Goal: Check status: Check status

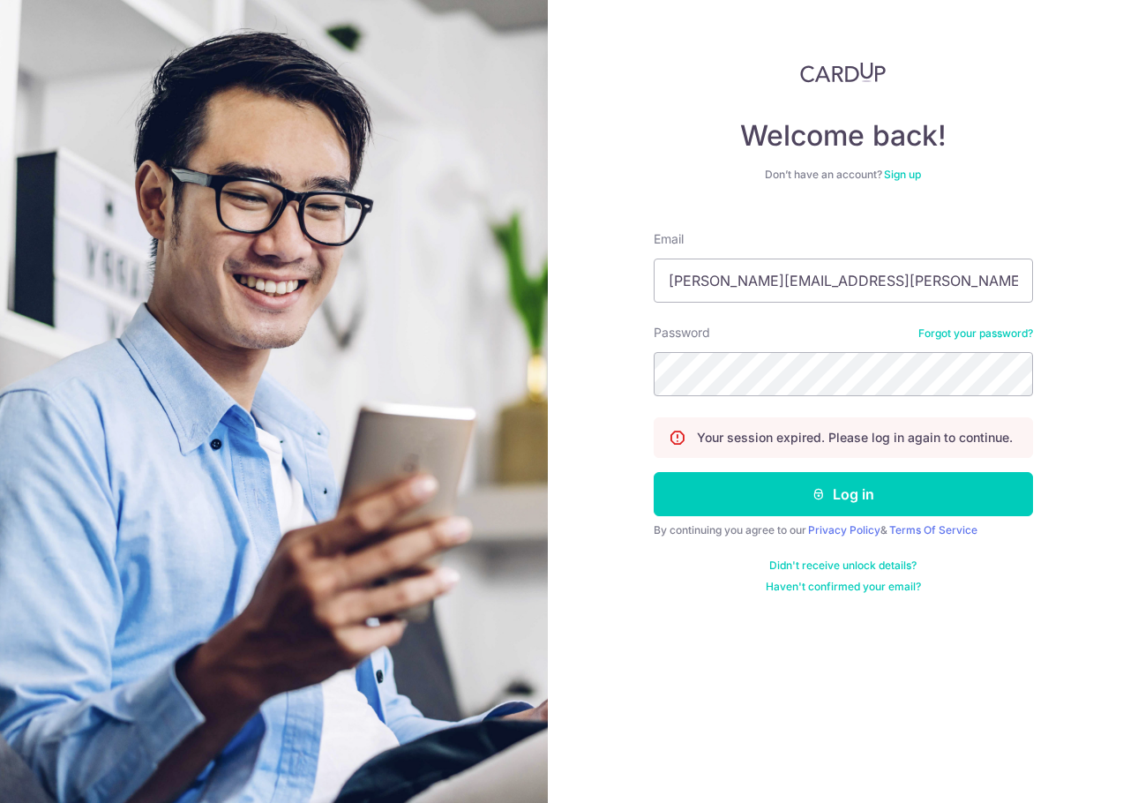
click at [873, 481] on button "Log in" at bounding box center [842, 494] width 379 height 44
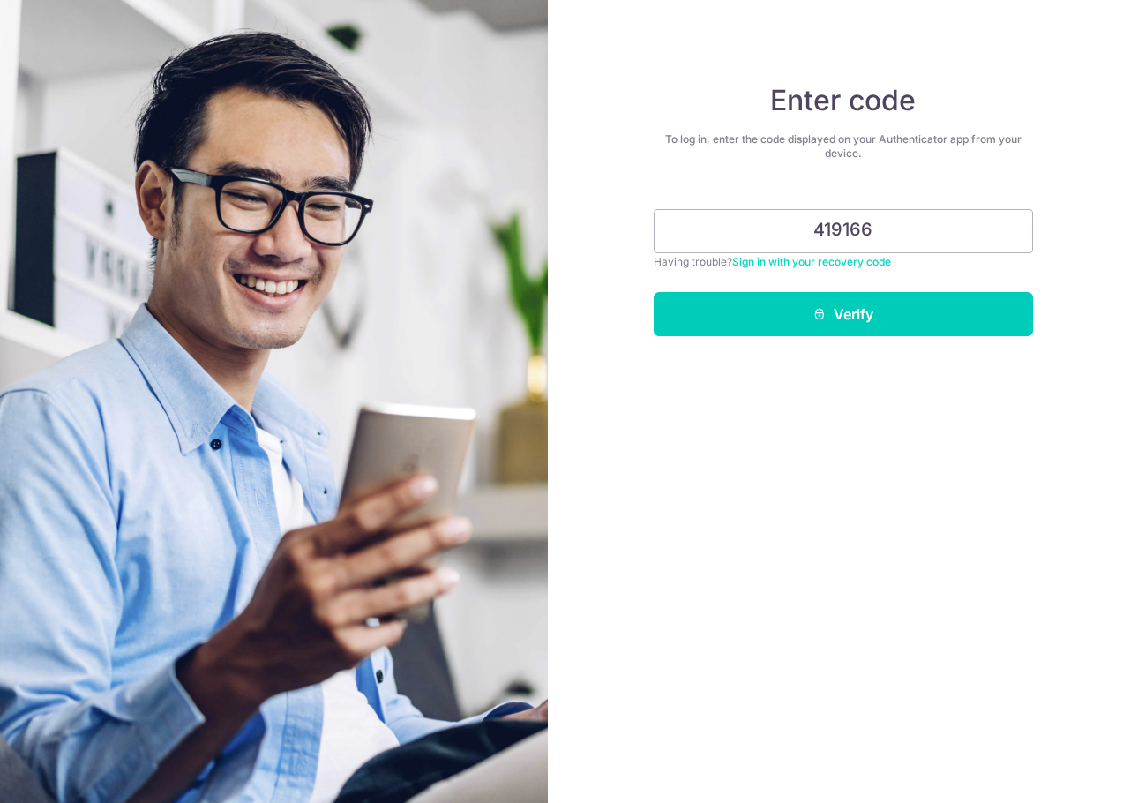
type input "419166"
click at [653, 292] on button "Verify" at bounding box center [842, 314] width 379 height 44
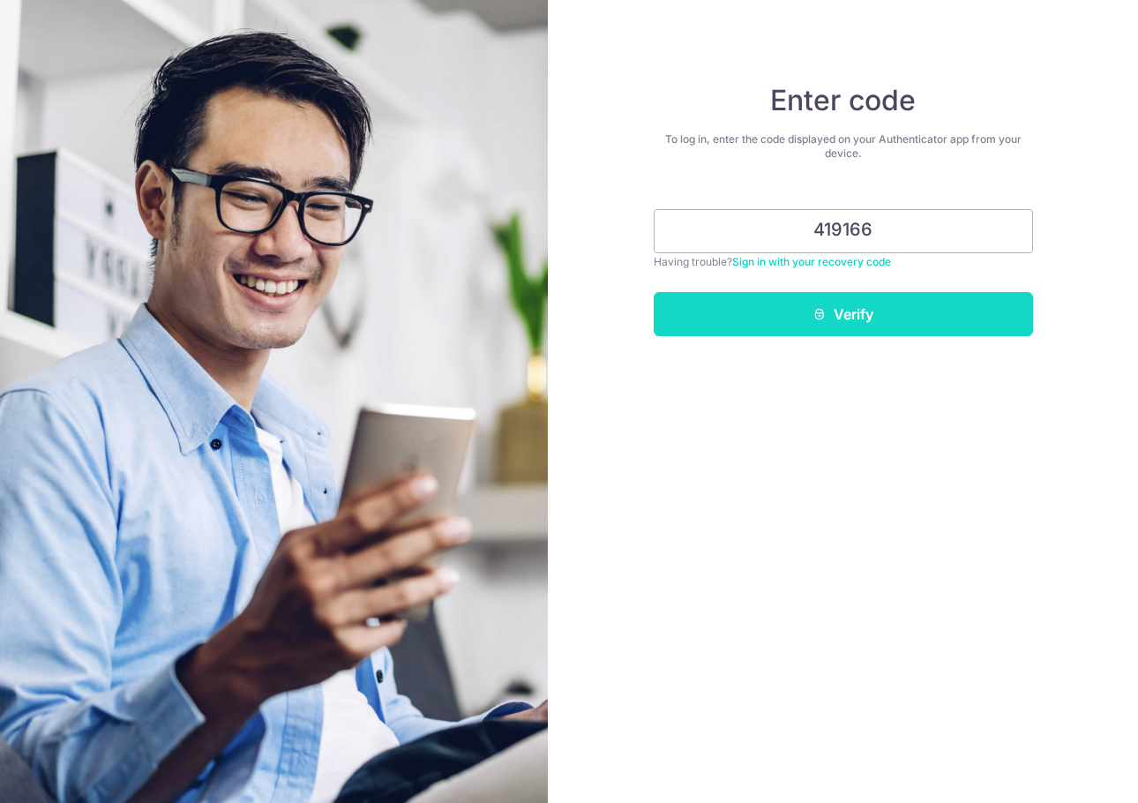
click at [805, 304] on button "Verify" at bounding box center [842, 314] width 379 height 44
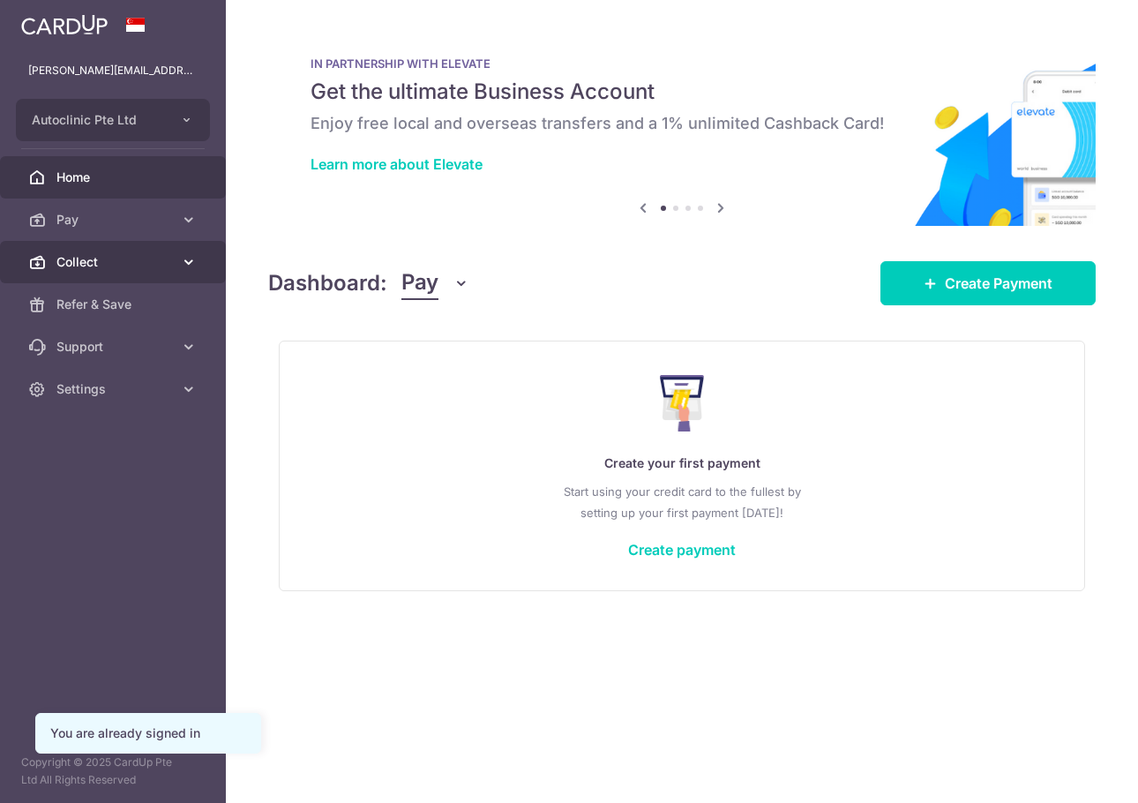
click at [158, 262] on span "Collect" at bounding box center [114, 262] width 116 height 18
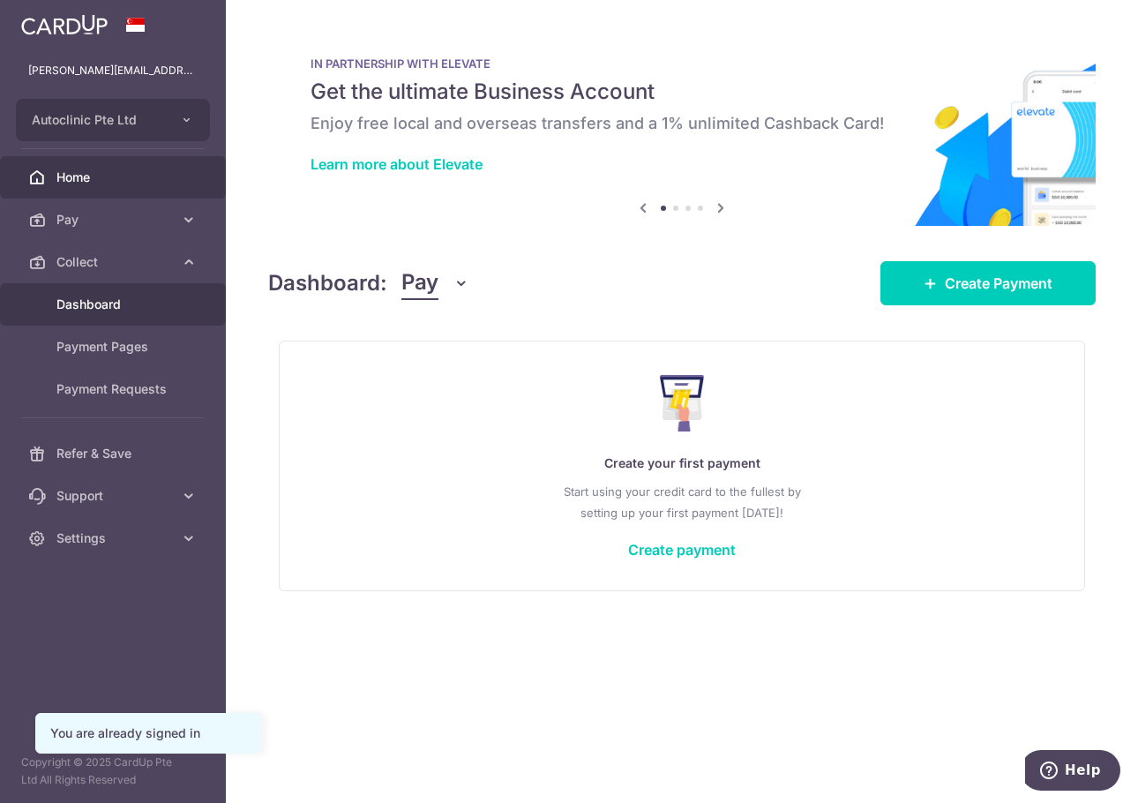
click at [75, 302] on span "Dashboard" at bounding box center [114, 304] width 116 height 18
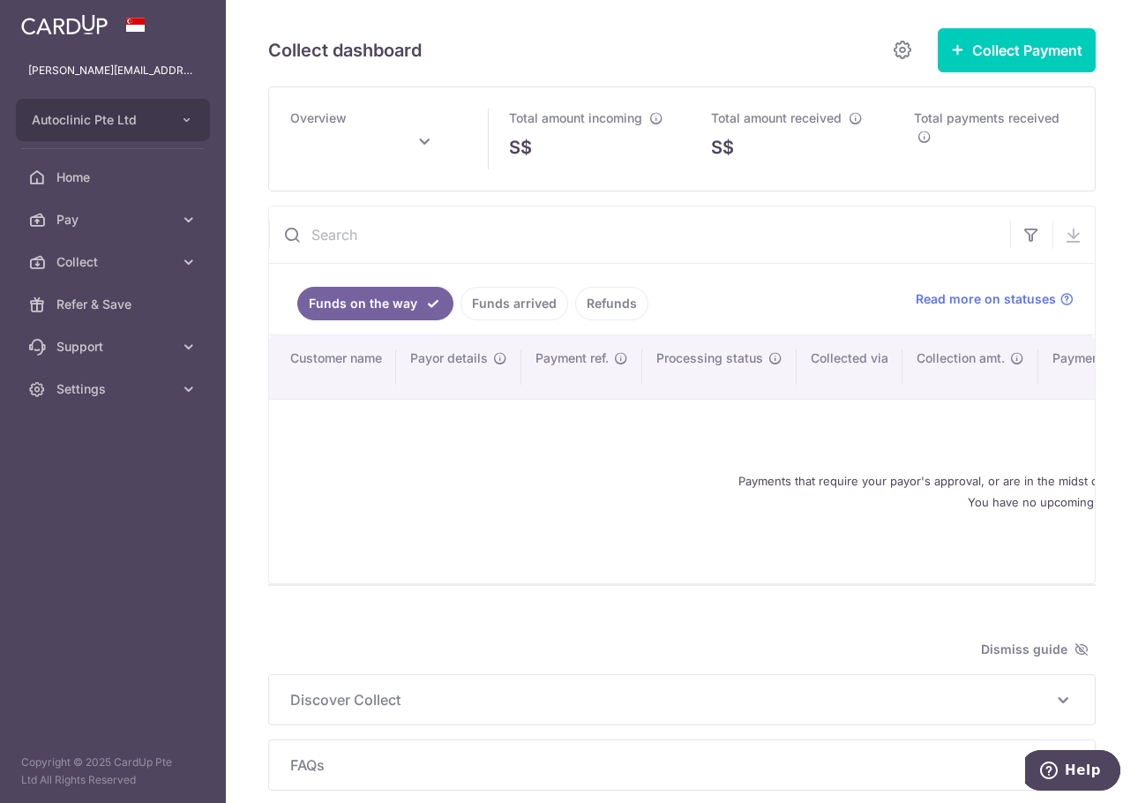
click at [519, 302] on link "Funds arrived" at bounding box center [514, 304] width 108 height 34
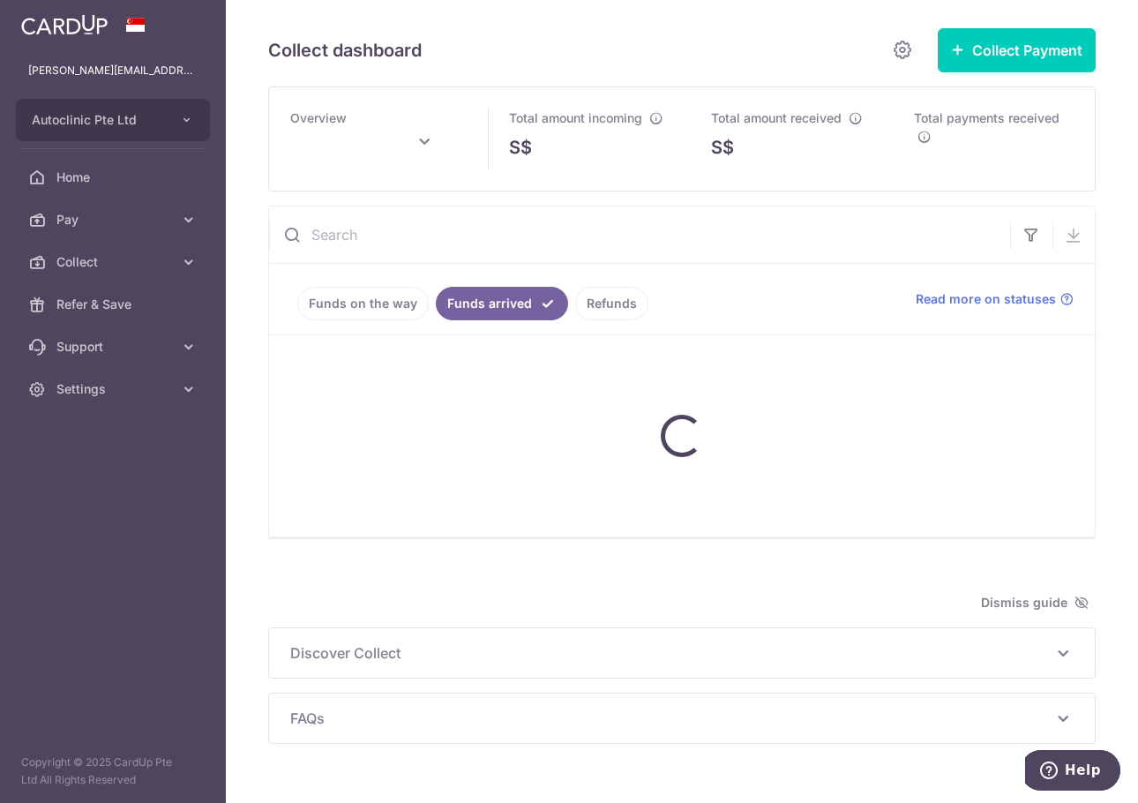
drag, startPoint x: 671, startPoint y: 430, endPoint x: 751, endPoint y: 429, distance: 80.3
click at [751, 429] on div at bounding box center [681, 435] width 825 height 201
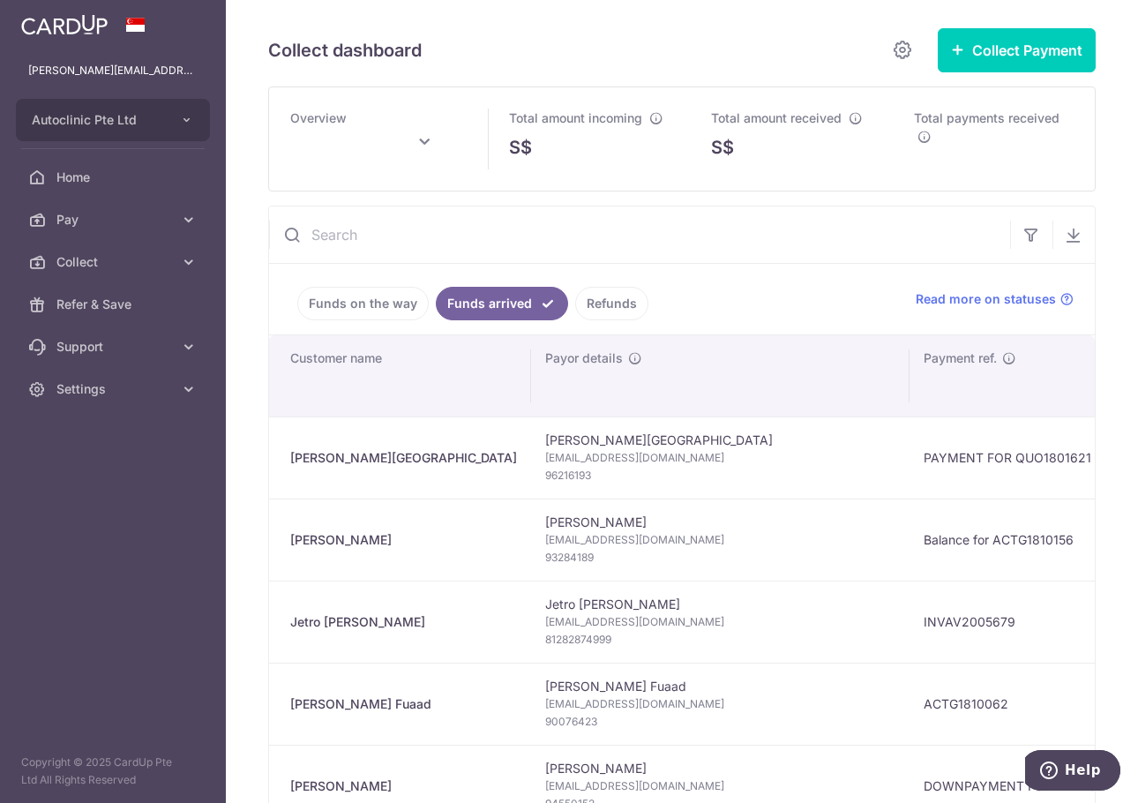
drag, startPoint x: 661, startPoint y: 408, endPoint x: 683, endPoint y: 442, distance: 39.6
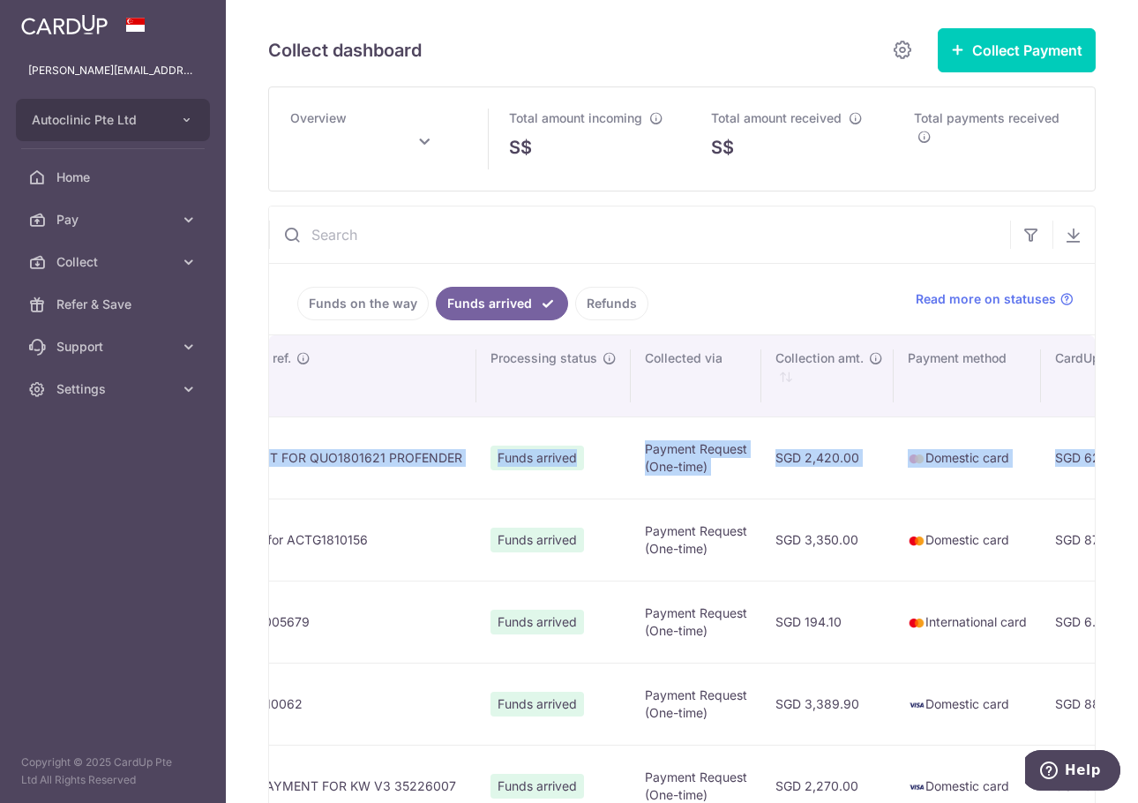
scroll to position [0, 770]
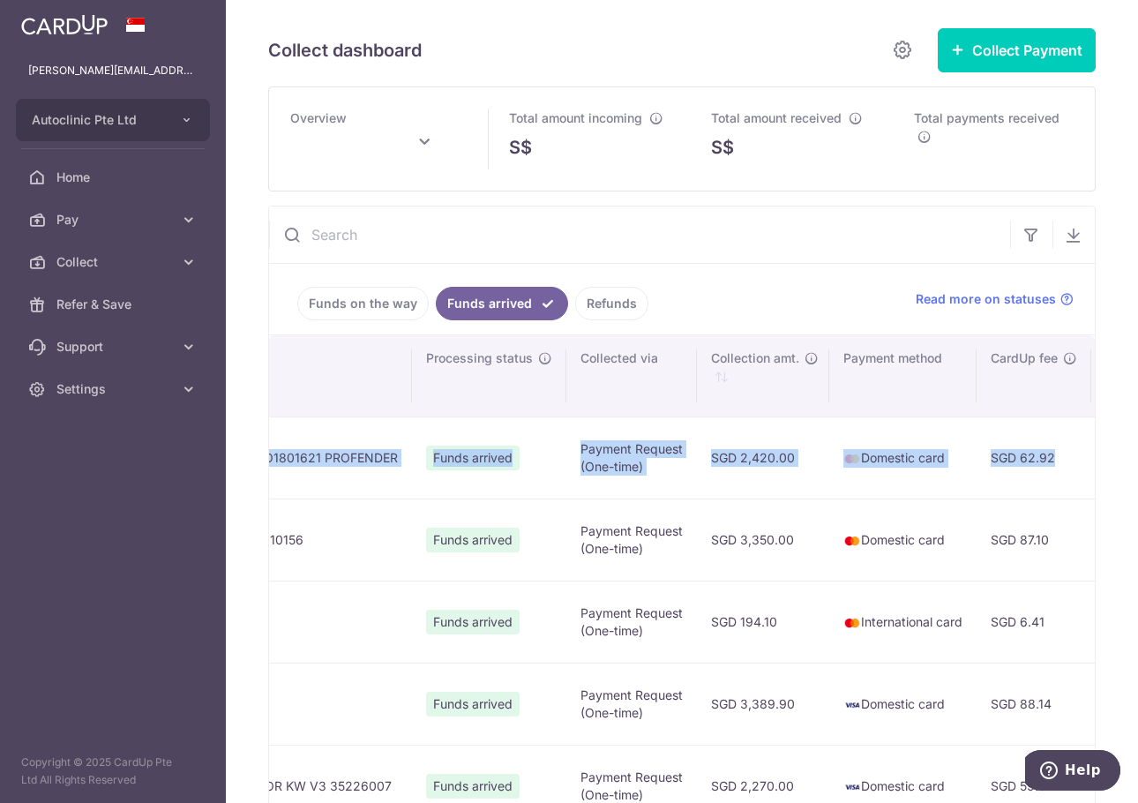
drag, startPoint x: 676, startPoint y: 464, endPoint x: 831, endPoint y: 477, distance: 155.8
click at [831, 477] on tr "T.C. TONG T.C. TONG Tongttc82@gmail.com 96216193 PAYMENT FOR QUO1801621 PROFEND…" at bounding box center [707, 457] width 2416 height 82
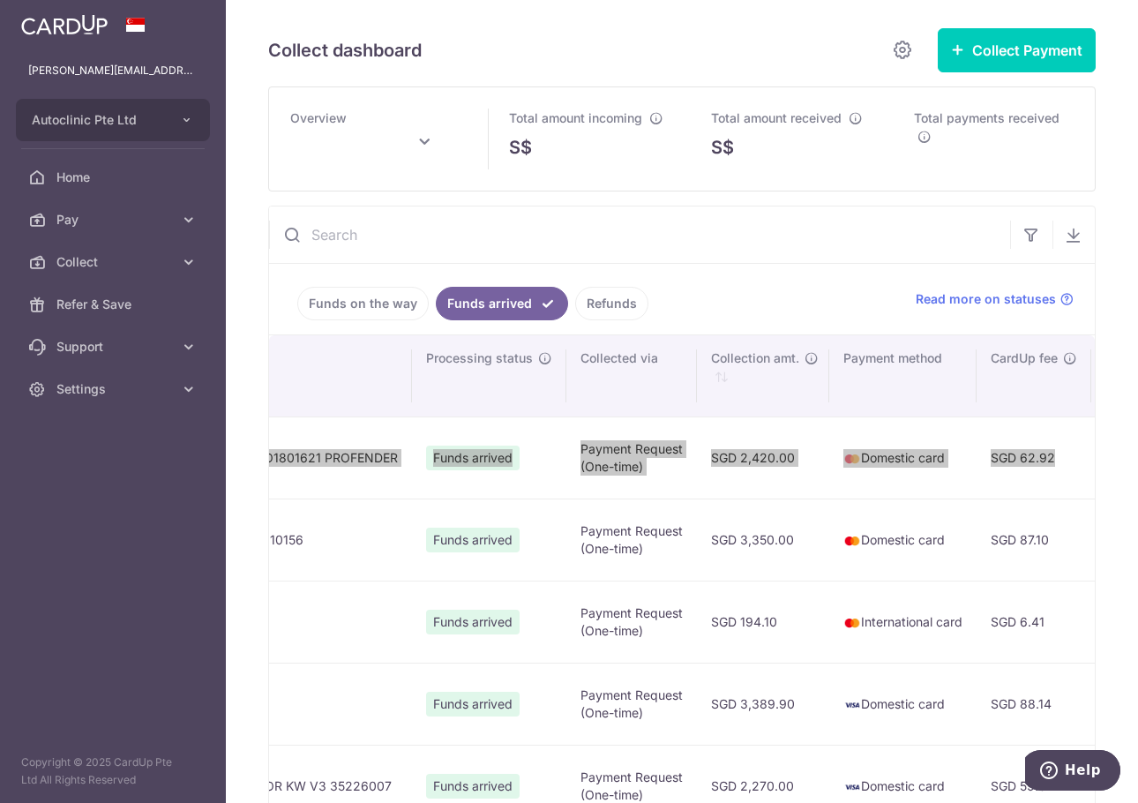
type input "September 2025"
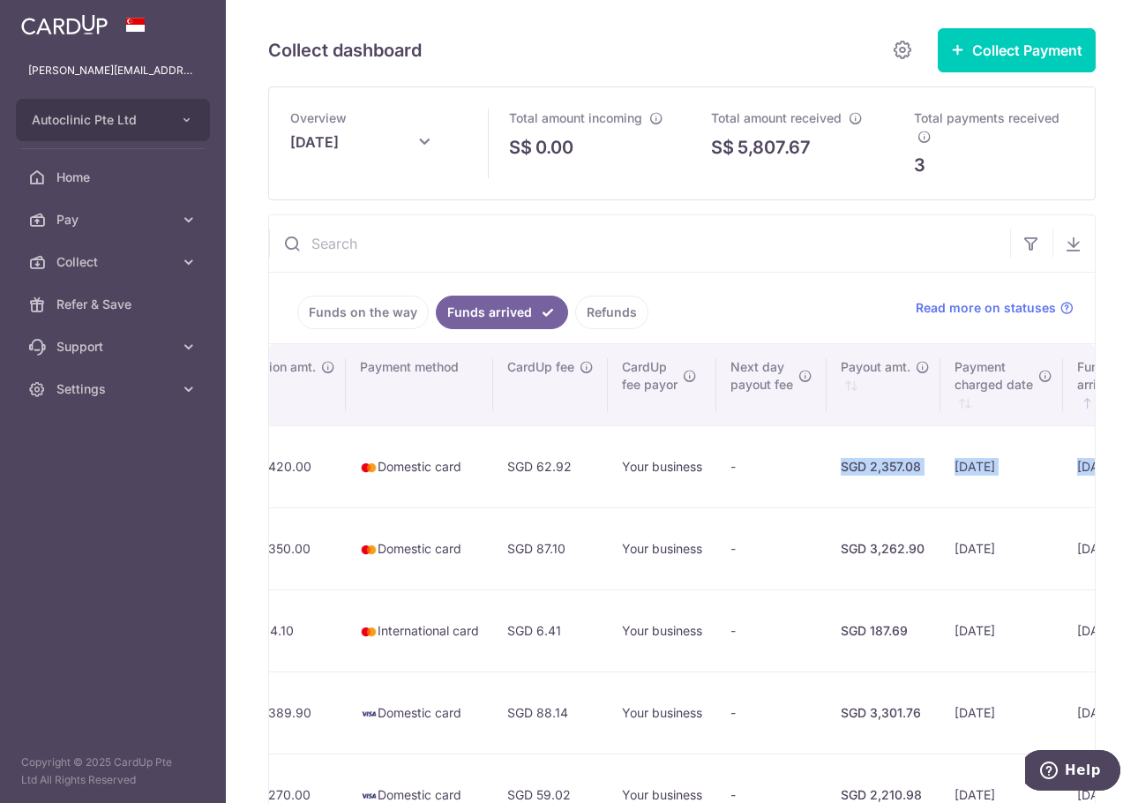
drag, startPoint x: 1022, startPoint y: 466, endPoint x: 1106, endPoint y: 465, distance: 83.8
click at [1106, 465] on div "Collect dashboard Collect Payment Create request to collect payments Custom Pay…" at bounding box center [682, 401] width 912 height 803
